Goal: Information Seeking & Learning: Learn about a topic

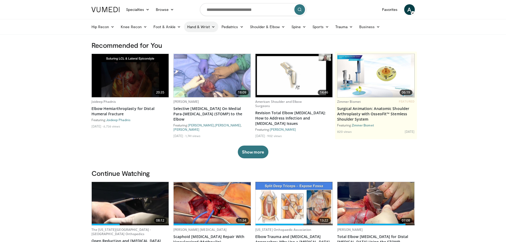
click at [196, 27] on link "Hand & Wrist" at bounding box center [201, 27] width 34 height 11
click at [122, 203] on img at bounding box center [130, 203] width 77 height 43
click at [210, 207] on img at bounding box center [212, 203] width 77 height 43
click at [207, 28] on link "Hand & Wrist" at bounding box center [201, 27] width 34 height 11
click at [193, 48] on link "Wrist" at bounding box center [215, 48] width 63 height 9
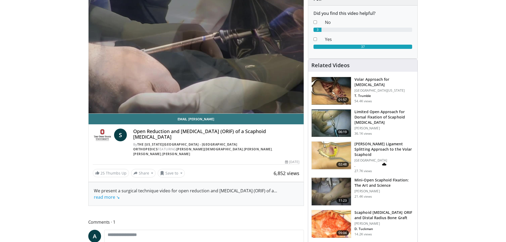
scroll to position [27, 0]
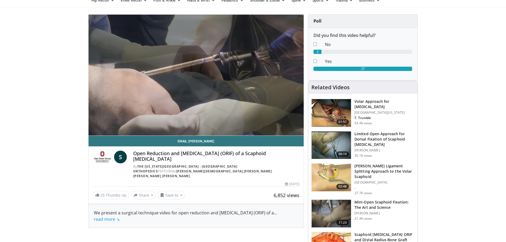
click at [329, 107] on img at bounding box center [331, 113] width 39 height 28
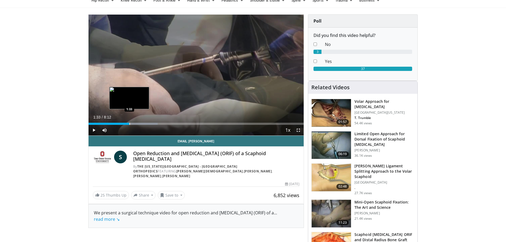
drag, startPoint x: 293, startPoint y: 123, endPoint x: 129, endPoint y: 122, distance: 164.0
click at [129, 122] on div "Loaded : 32.23% 1:34 1:33" at bounding box center [196, 122] width 215 height 5
click at [94, 128] on span "Video Player" at bounding box center [94, 130] width 11 height 11
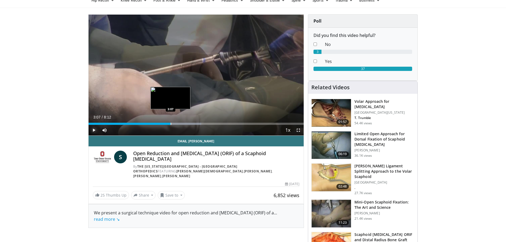
drag, startPoint x: 164, startPoint y: 124, endPoint x: 170, endPoint y: 123, distance: 6.7
click at [171, 123] on div "Progress Bar" at bounding box center [171, 124] width 1 height 2
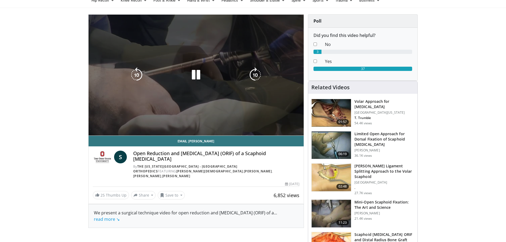
scroll to position [0, 0]
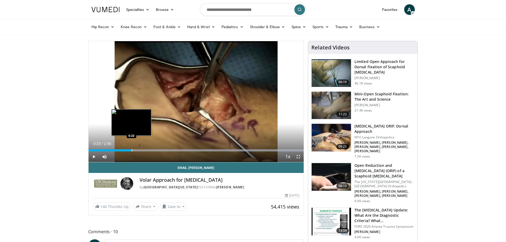
drag, startPoint x: 228, startPoint y: 149, endPoint x: 131, endPoint y: 148, distance: 96.2
click at [131, 148] on div "Loaded : 100.00% 0:23 0:23" at bounding box center [196, 148] width 215 height 5
click at [92, 157] on span "Video Player" at bounding box center [94, 157] width 11 height 11
click at [93, 157] on span "Video Player" at bounding box center [94, 157] width 11 height 11
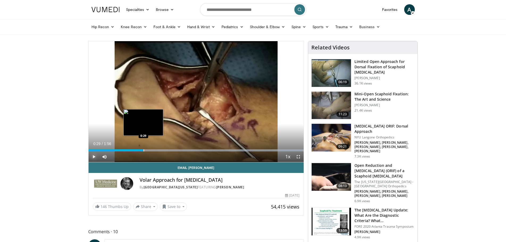
drag, startPoint x: 147, startPoint y: 149, endPoint x: 143, endPoint y: 150, distance: 3.7
click at [144, 150] on div "Progress Bar" at bounding box center [144, 150] width 1 height 2
click at [92, 158] on span "Video Player" at bounding box center [94, 157] width 11 height 11
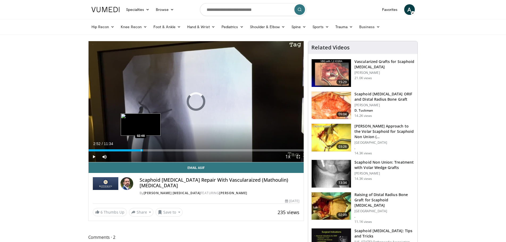
drag, startPoint x: 290, startPoint y: 149, endPoint x: 141, endPoint y: 147, distance: 149.1
click at [141, 147] on div "Loaded : 0.00% 02:51 02:48" at bounding box center [196, 148] width 215 height 5
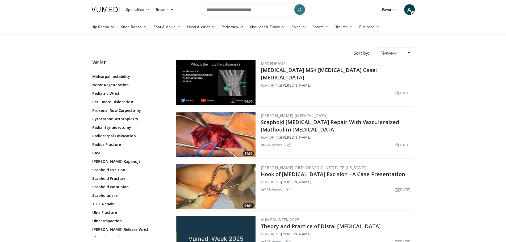
scroll to position [239, 0]
click at [111, 186] on link "Scaphoid Nonunion" at bounding box center [128, 185] width 72 height 5
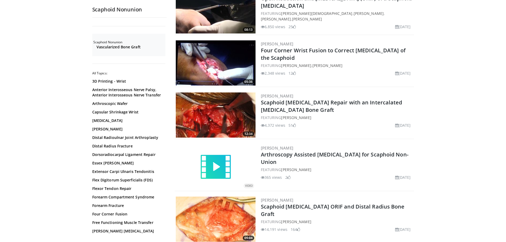
scroll to position [665, 0]
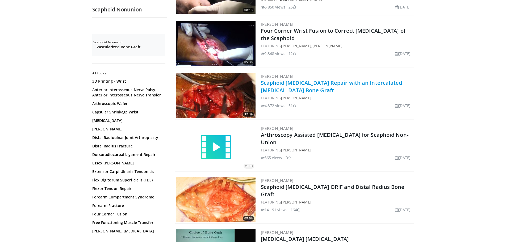
click at [296, 83] on link "Scaphoid Nonunion Repair with an Intercalated Iliac Crest Bone Graft" at bounding box center [331, 86] width 141 height 15
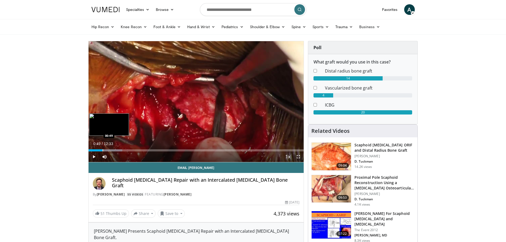
drag, startPoint x: 90, startPoint y: 150, endPoint x: 102, endPoint y: 151, distance: 12.5
click at [103, 151] on div "Progress Bar" at bounding box center [103, 150] width 1 height 2
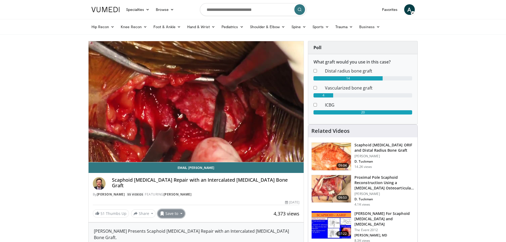
click at [176, 214] on button "Save to" at bounding box center [171, 213] width 27 height 9
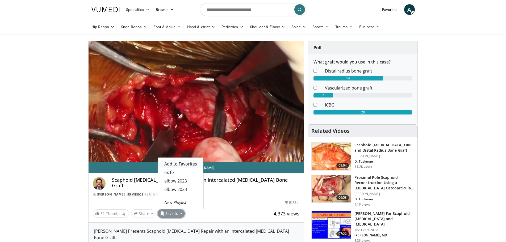
click at [177, 164] on span "Add to Favorites" at bounding box center [180, 164] width 33 height 6
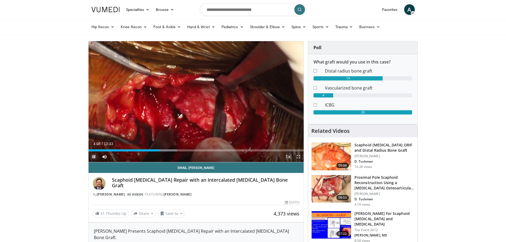
click at [94, 157] on span "Video Player" at bounding box center [94, 157] width 11 height 11
